Goal: Understand process/instructions

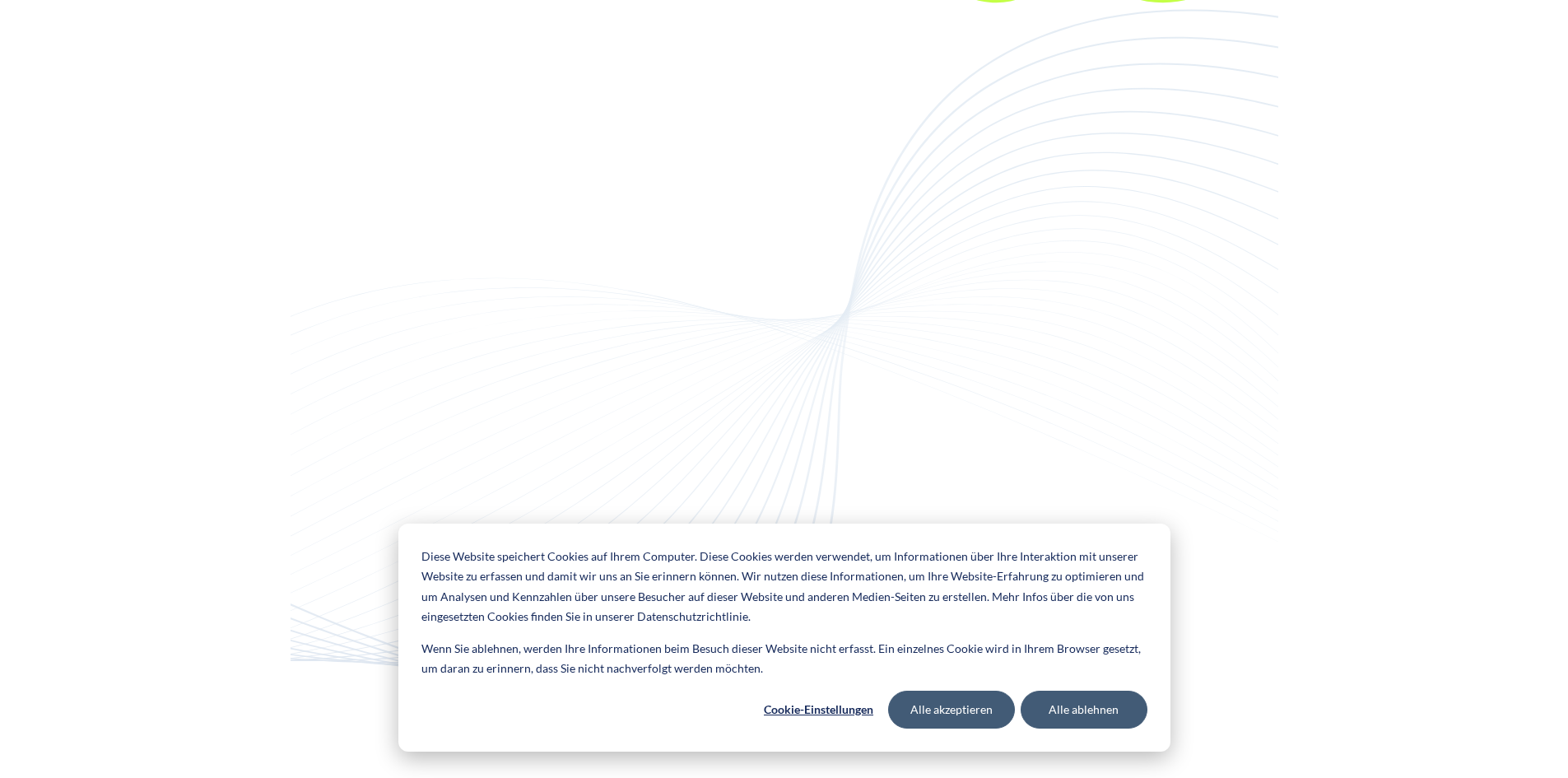
scroll to position [10291, 0]
click at [836, 716] on button "Cookie-Einstellungen" at bounding box center [818, 709] width 126 height 38
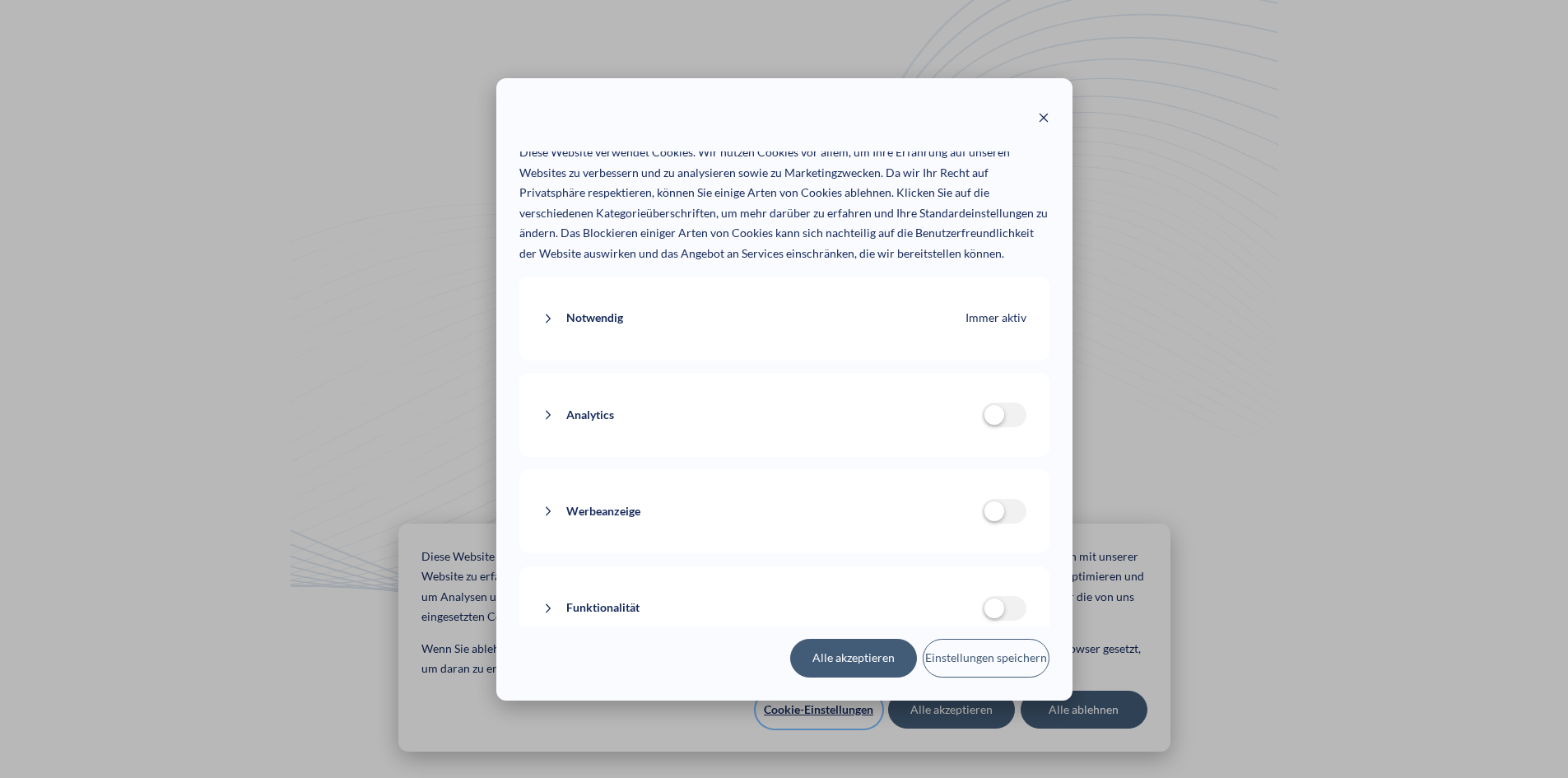
scroll to position [91, 0]
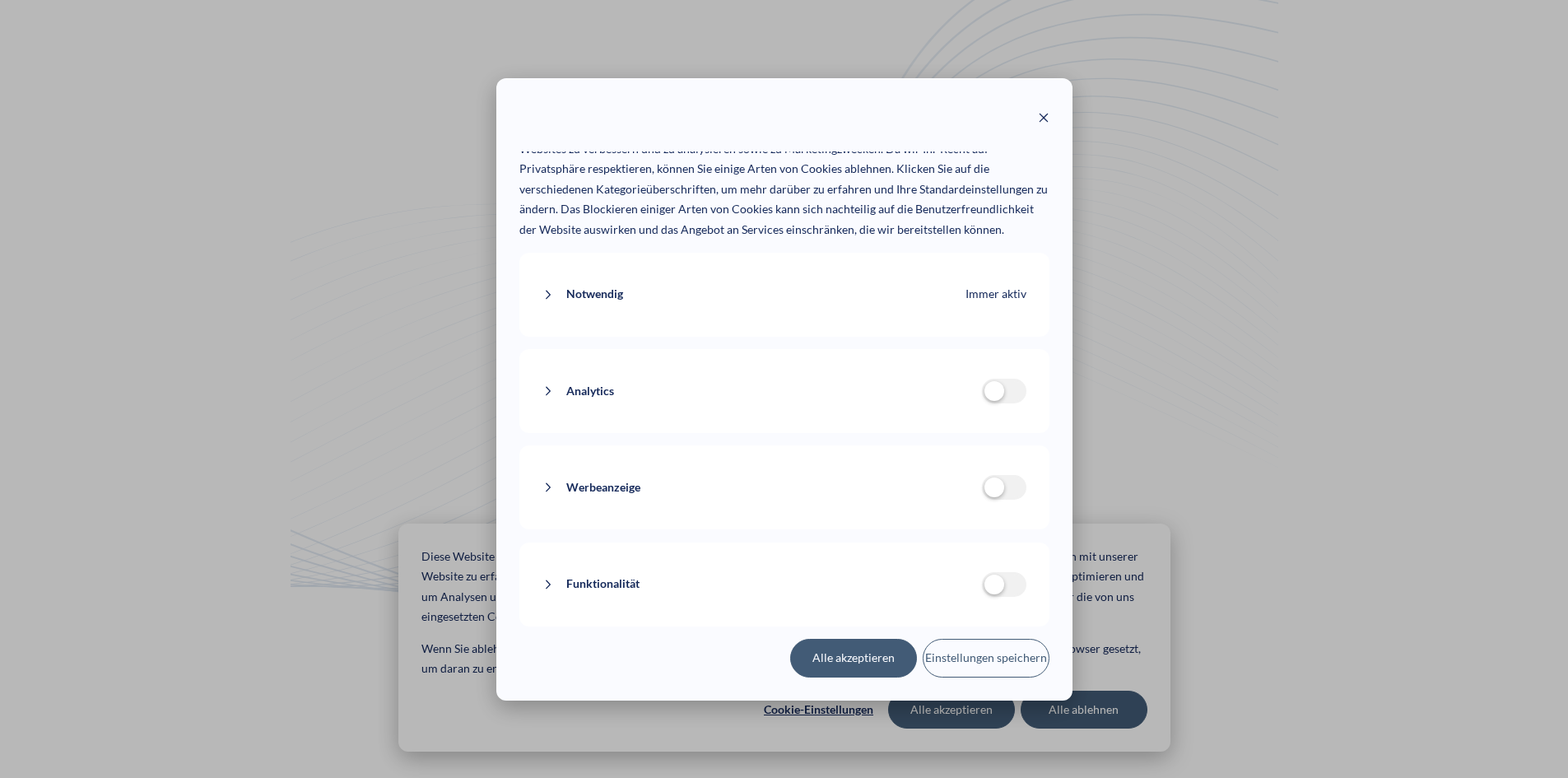
click at [552, 590] on icon at bounding box center [548, 584] width 11 height 11
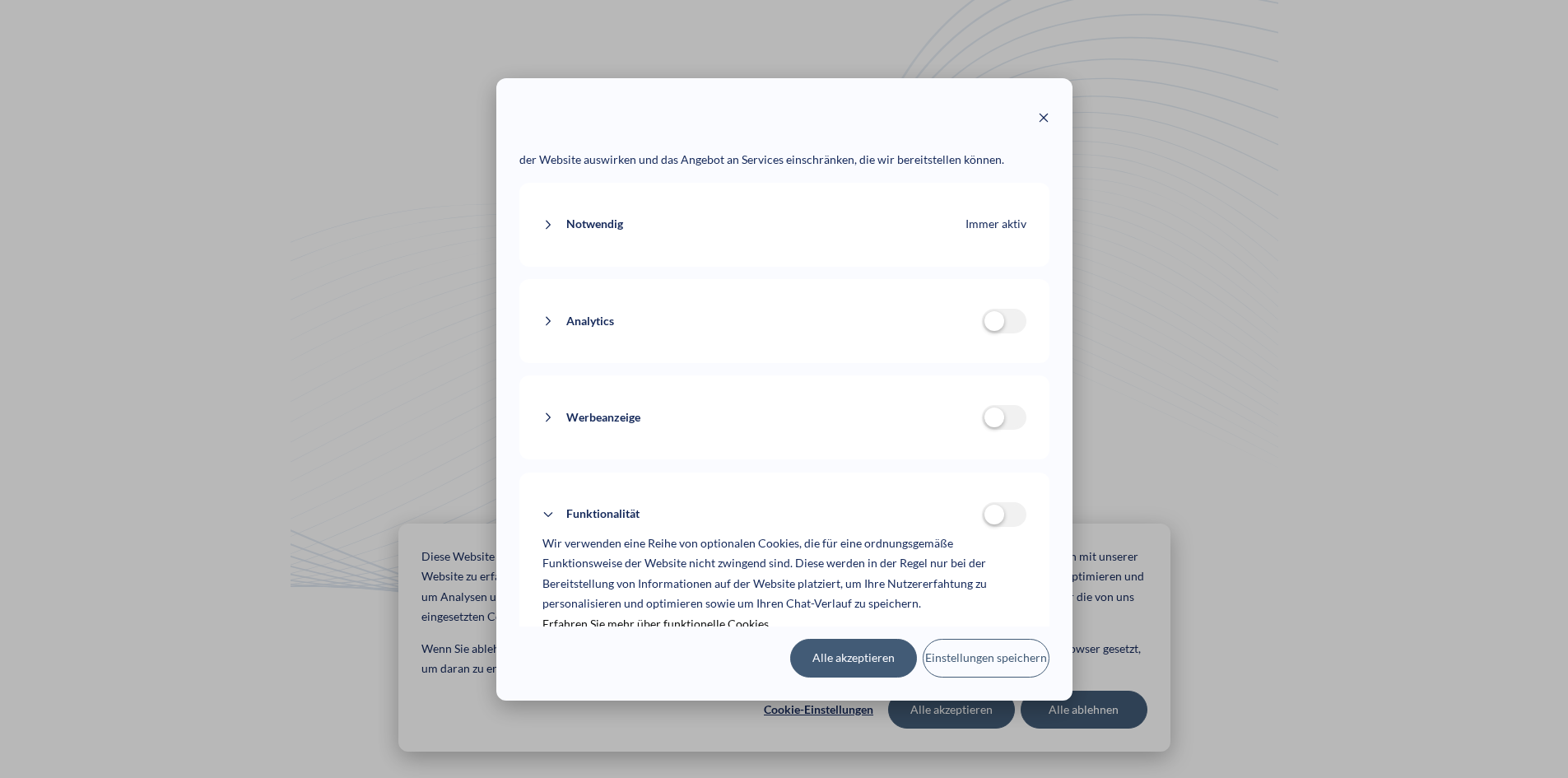
scroll to position [193, 0]
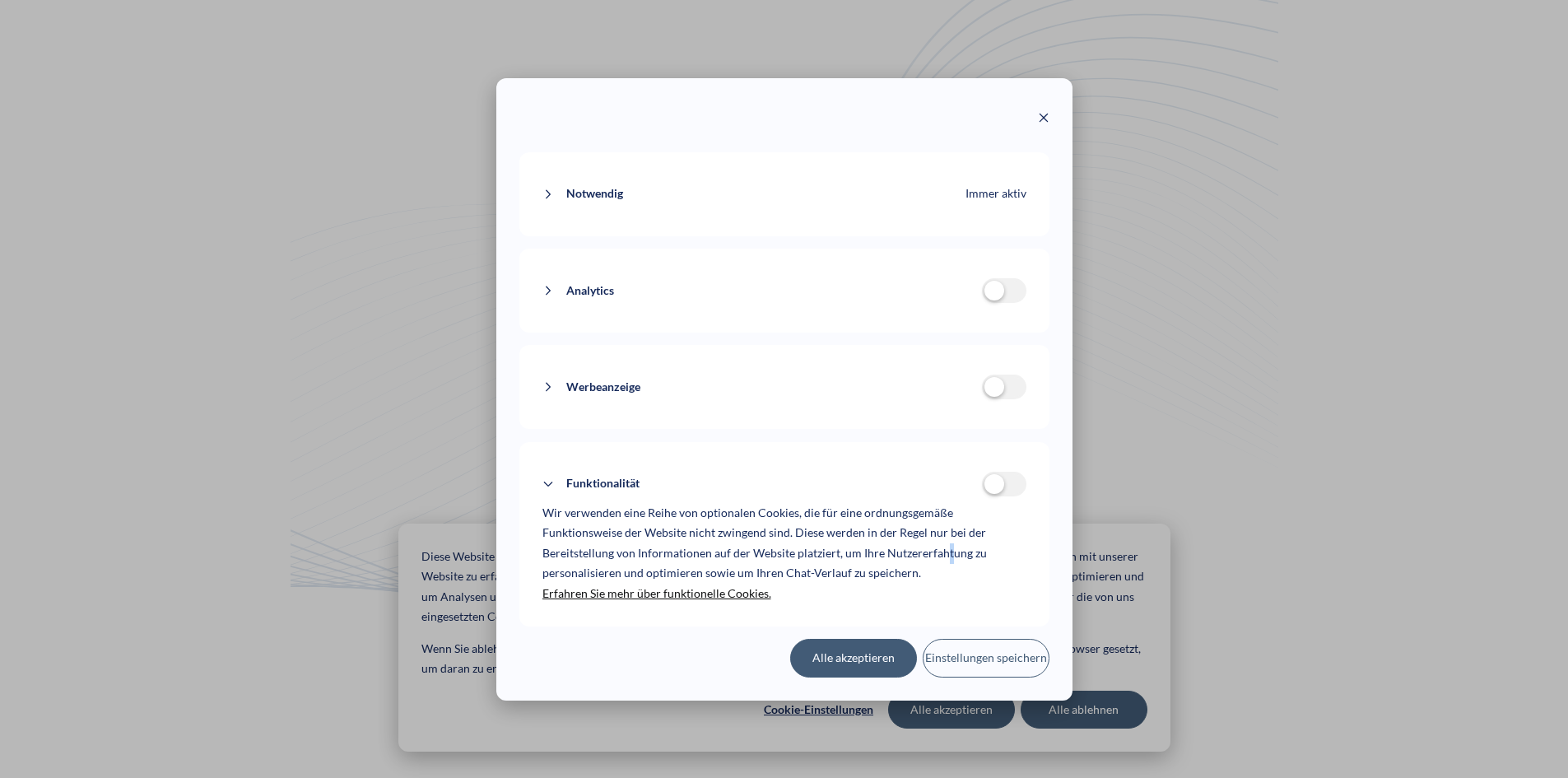
click at [951, 554] on p "Wir verwenden eine Reihe von optionalen Cookies, die für eine ordnungsgemäße Fu…" at bounding box center [785, 553] width 484 height 102
drag, startPoint x: 934, startPoint y: 551, endPoint x: 966, endPoint y: 553, distance: 32.1
click at [966, 553] on p "Wir verwenden eine Reihe von optionalen Cookies, die für eine ordnungsgemäße Fu…" at bounding box center [785, 553] width 484 height 102
drag, startPoint x: 884, startPoint y: 551, endPoint x: 970, endPoint y: 560, distance: 86.5
click at [970, 560] on p "Wir verwenden eine Reihe von optionalen Cookies, die für eine ordnungsgemäße Fu…" at bounding box center [785, 553] width 484 height 102
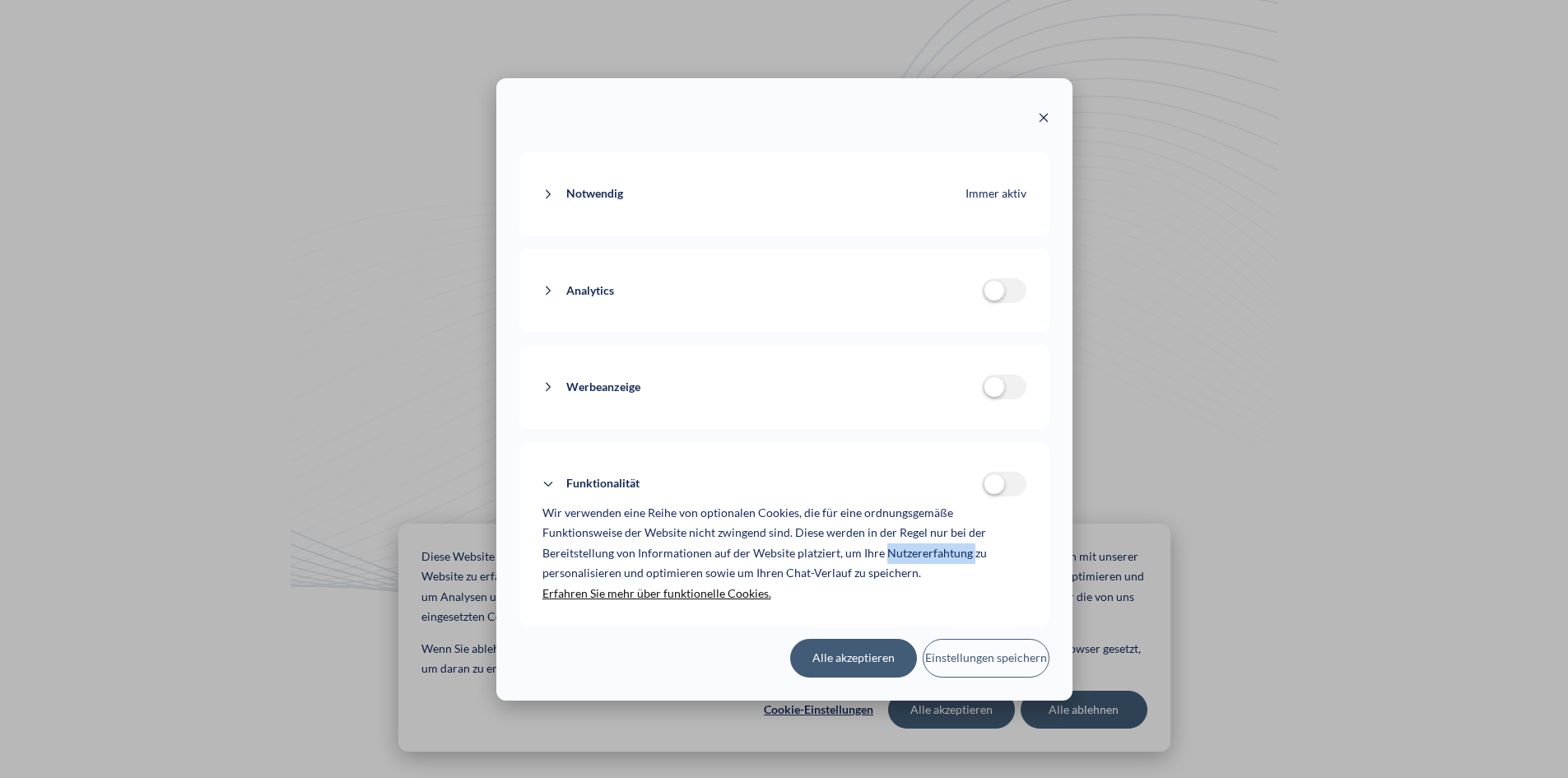
click at [552, 382] on icon at bounding box center [548, 386] width 11 height 11
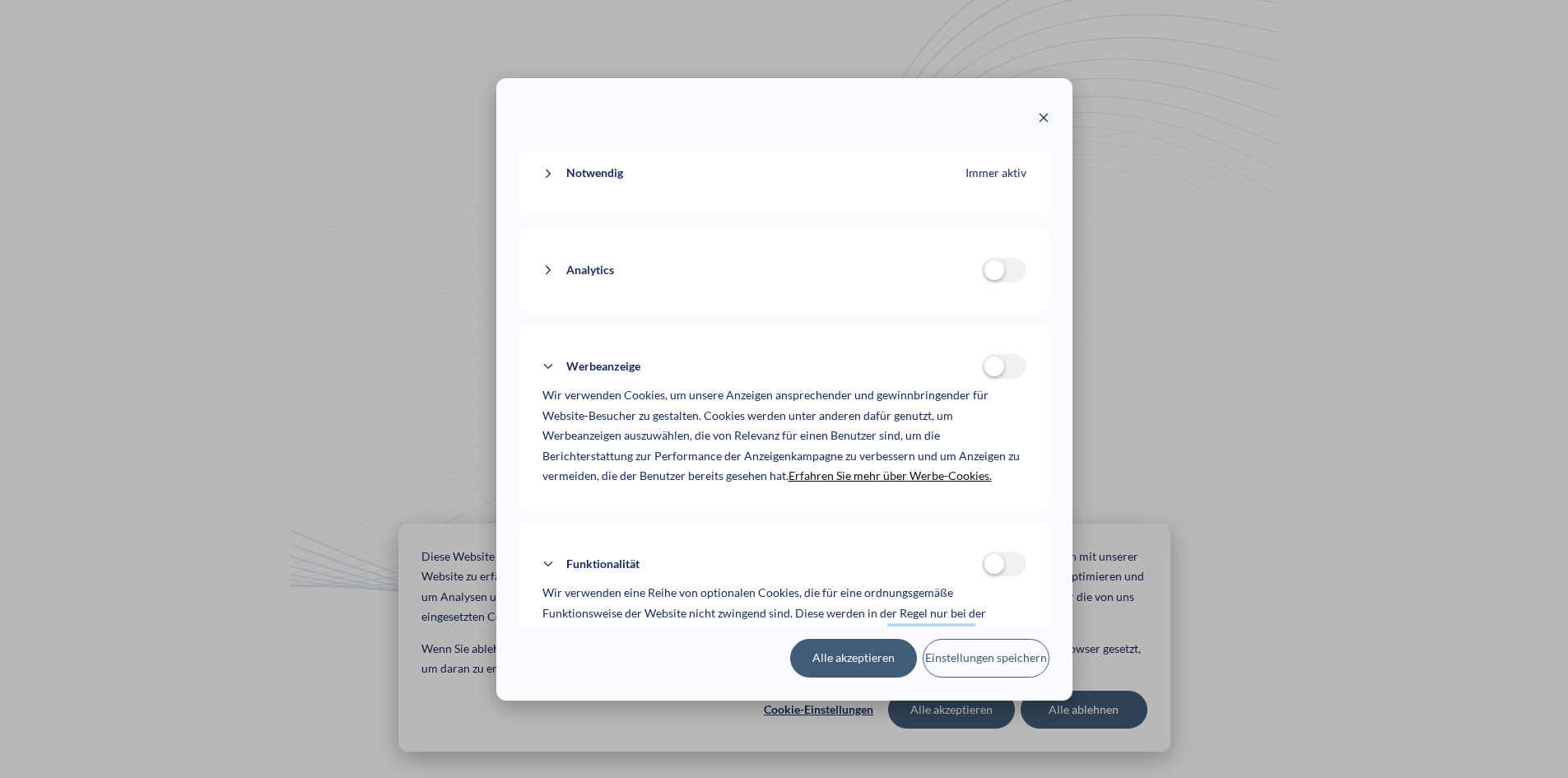
click at [549, 289] on button "Analytics" at bounding box center [762, 270] width 439 height 38
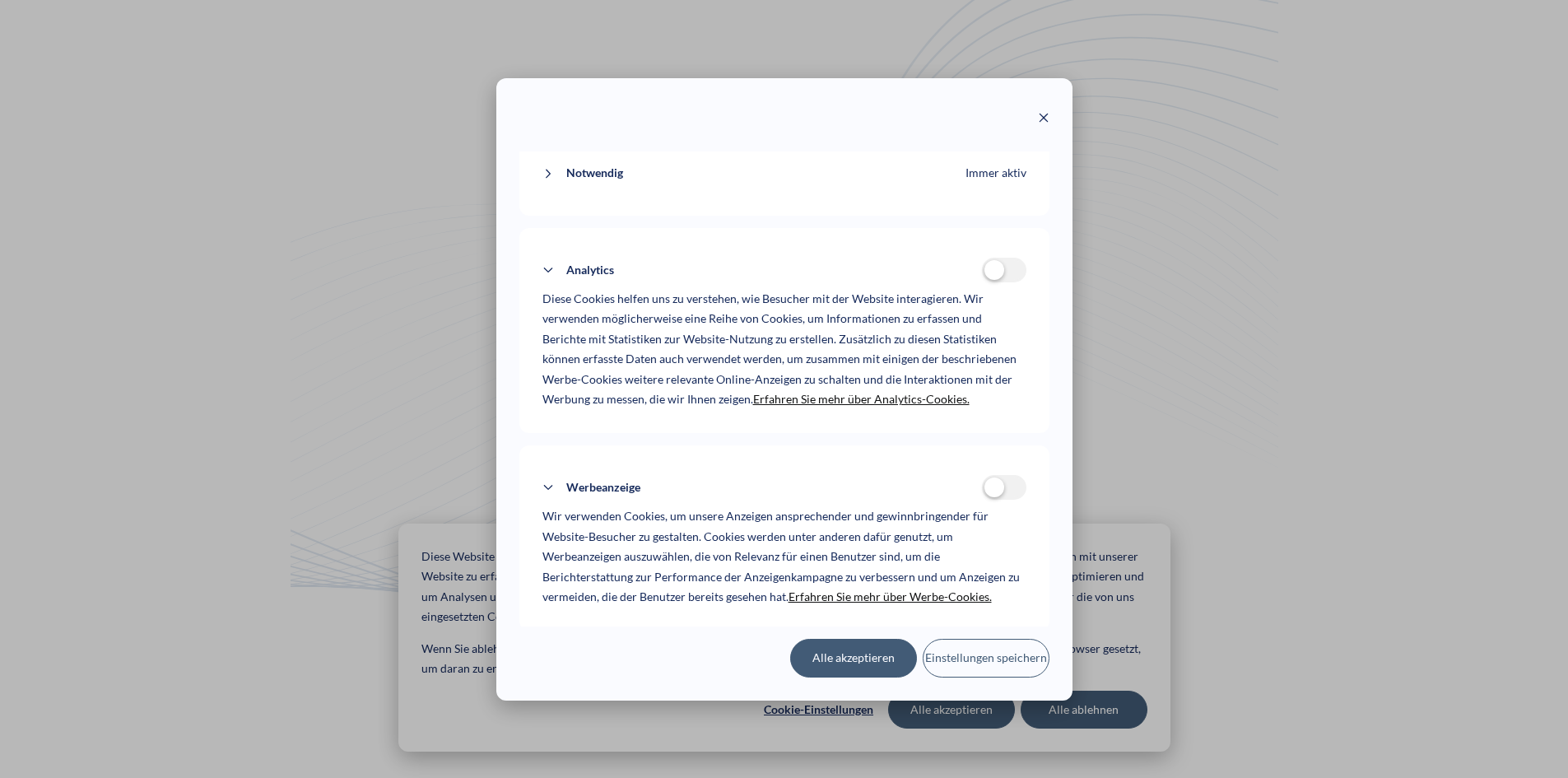
click at [571, 184] on span "Notwendig" at bounding box center [595, 172] width 57 height 20
